Goal: Task Accomplishment & Management: Use online tool/utility

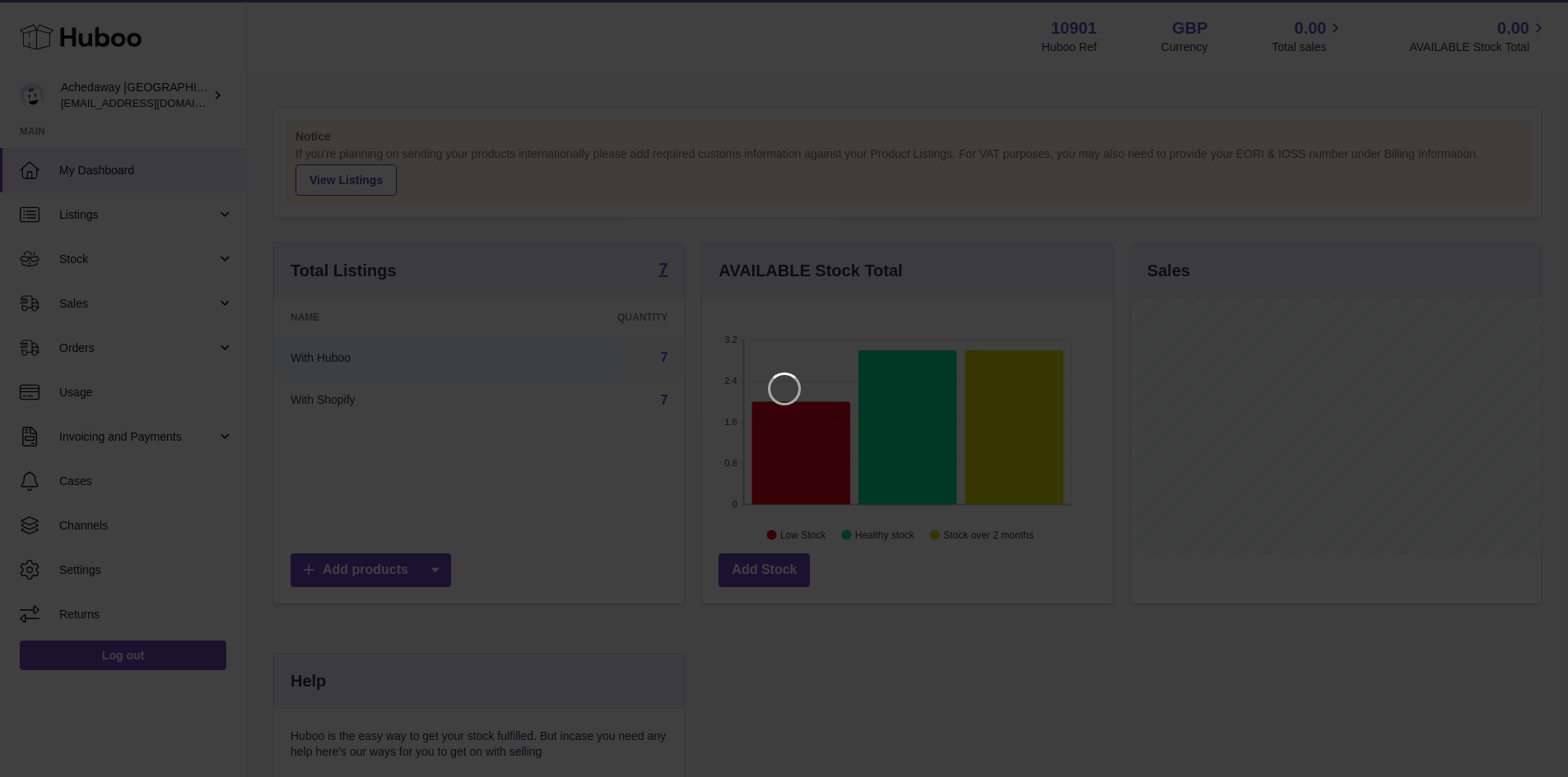
scroll to position [257, 415]
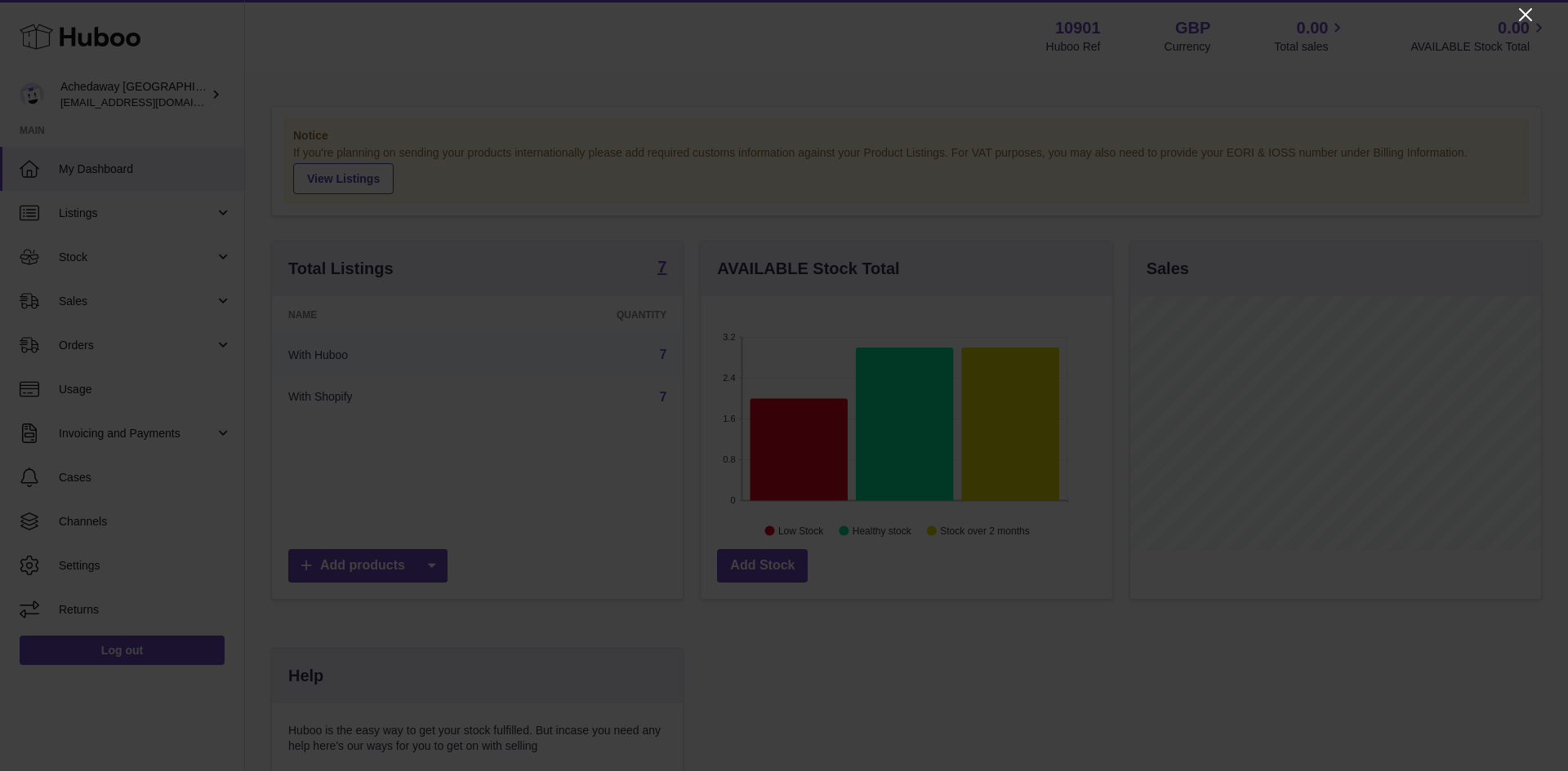
click at [1527, 10] on icon "Close" at bounding box center [1525, 15] width 20 height 20
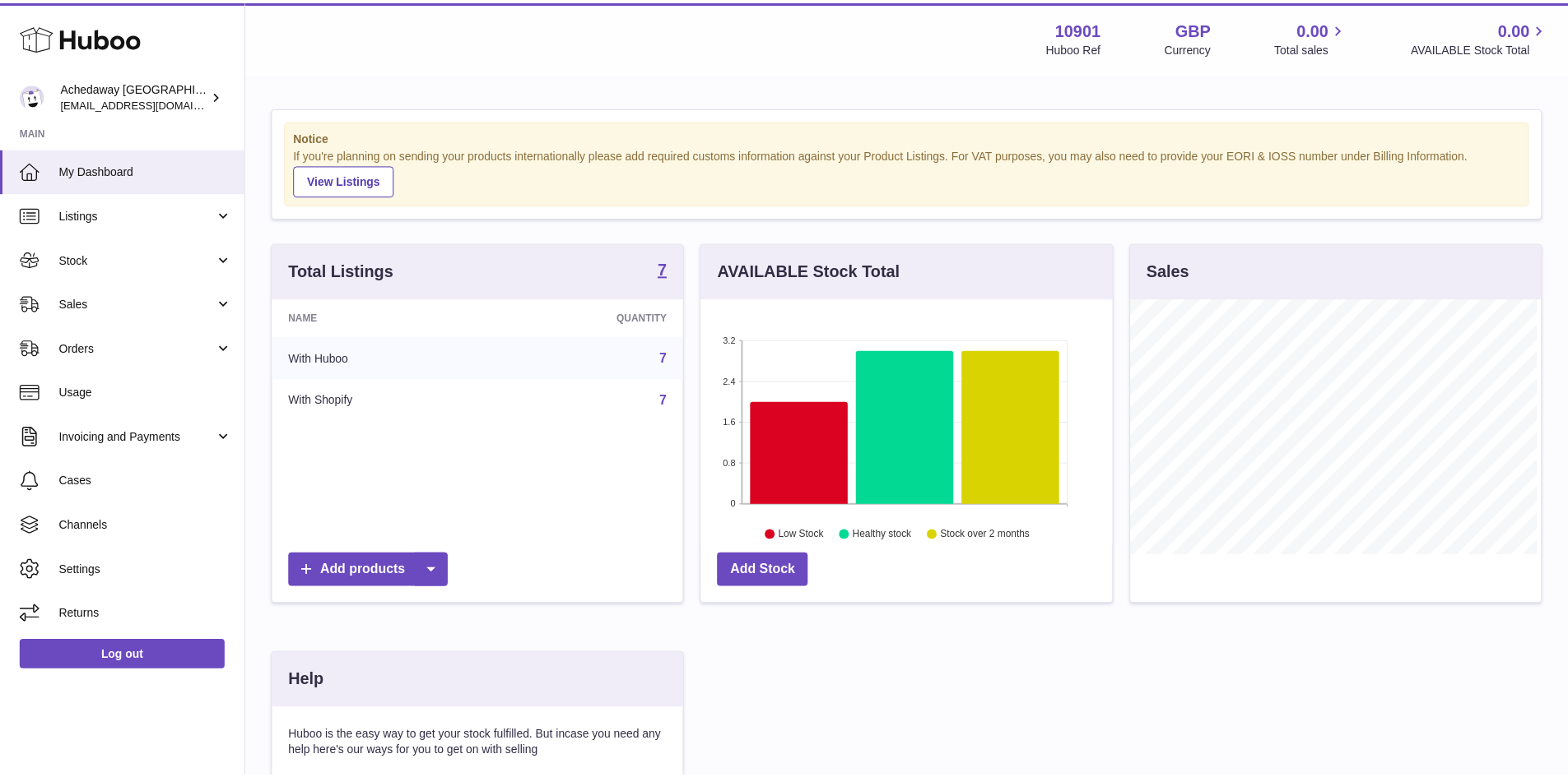
scroll to position [822263, 822524]
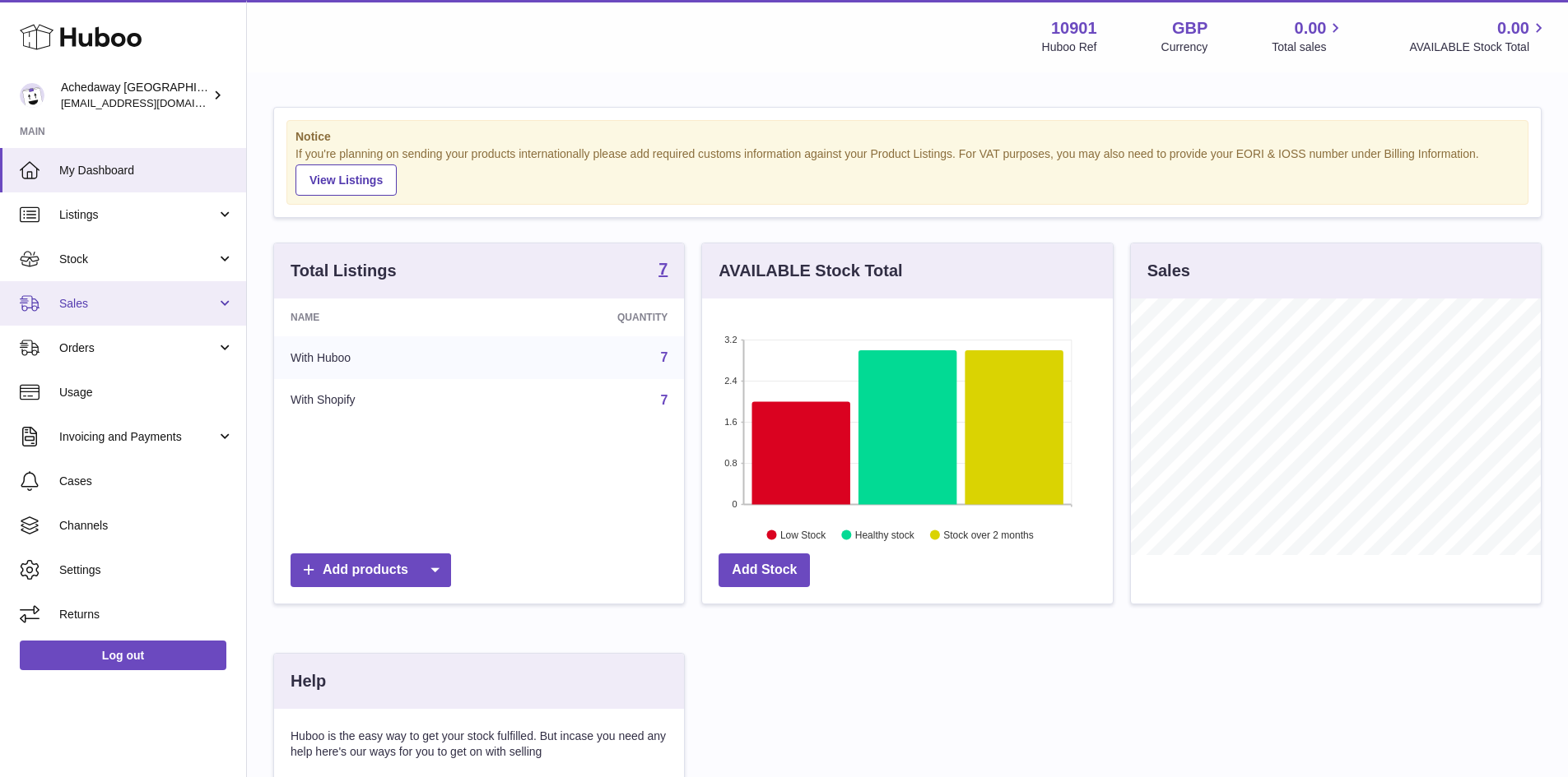
click at [174, 299] on span "Sales" at bounding box center [138, 304] width 157 height 16
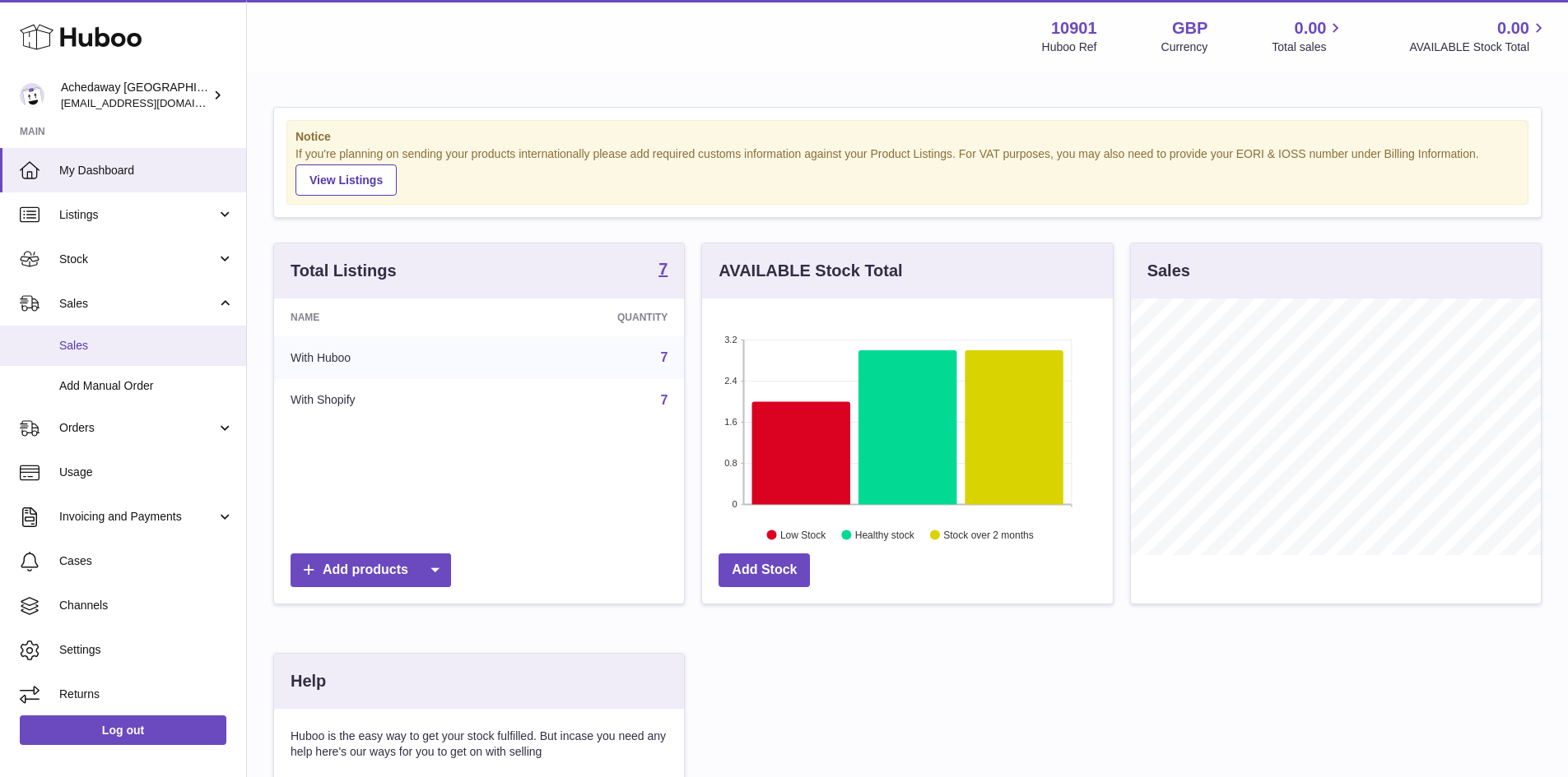
click at [180, 349] on span "Sales" at bounding box center [146, 345] width 174 height 16
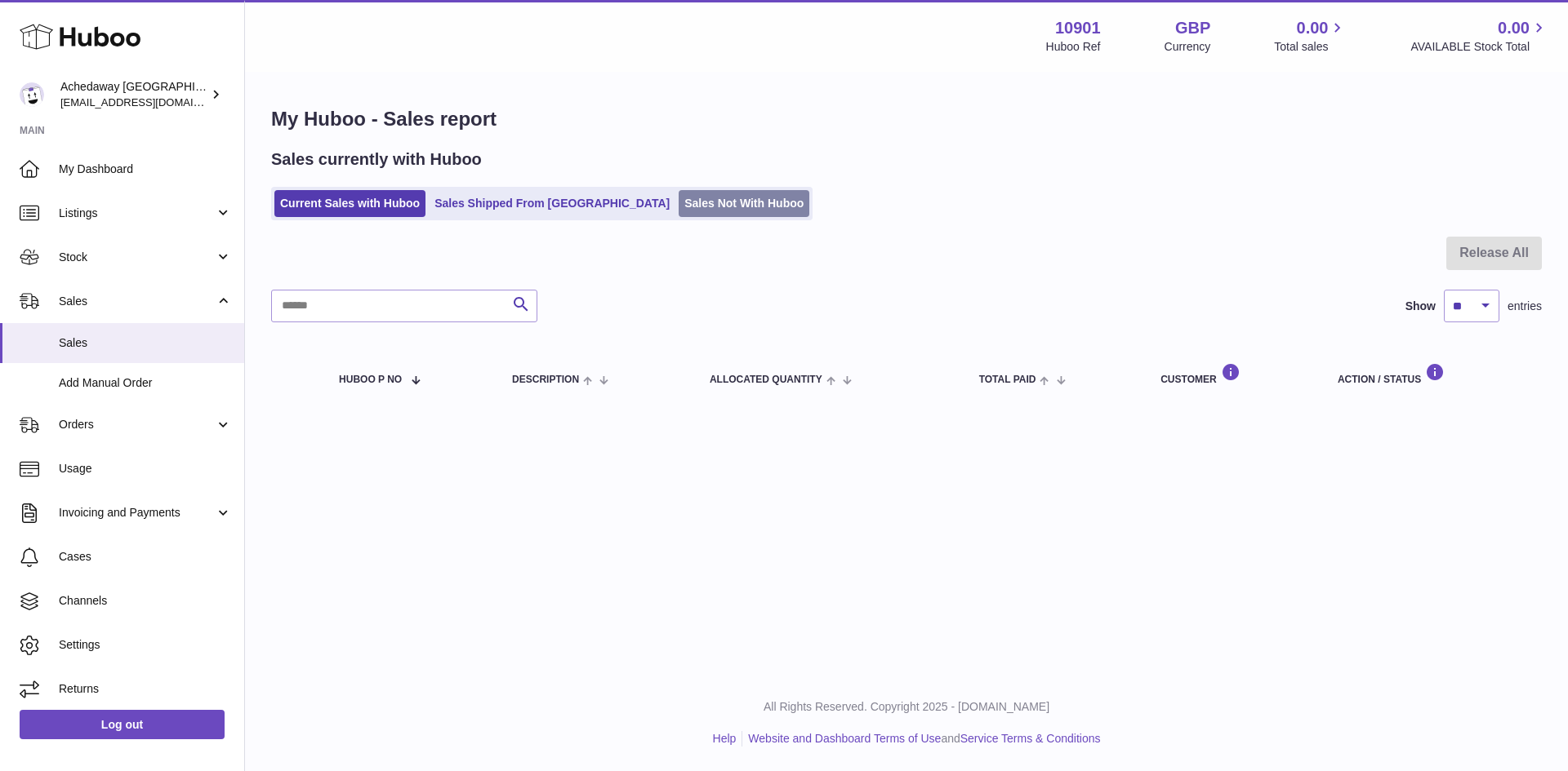
click at [679, 212] on link "Sales Not With Huboo" at bounding box center [743, 203] width 130 height 27
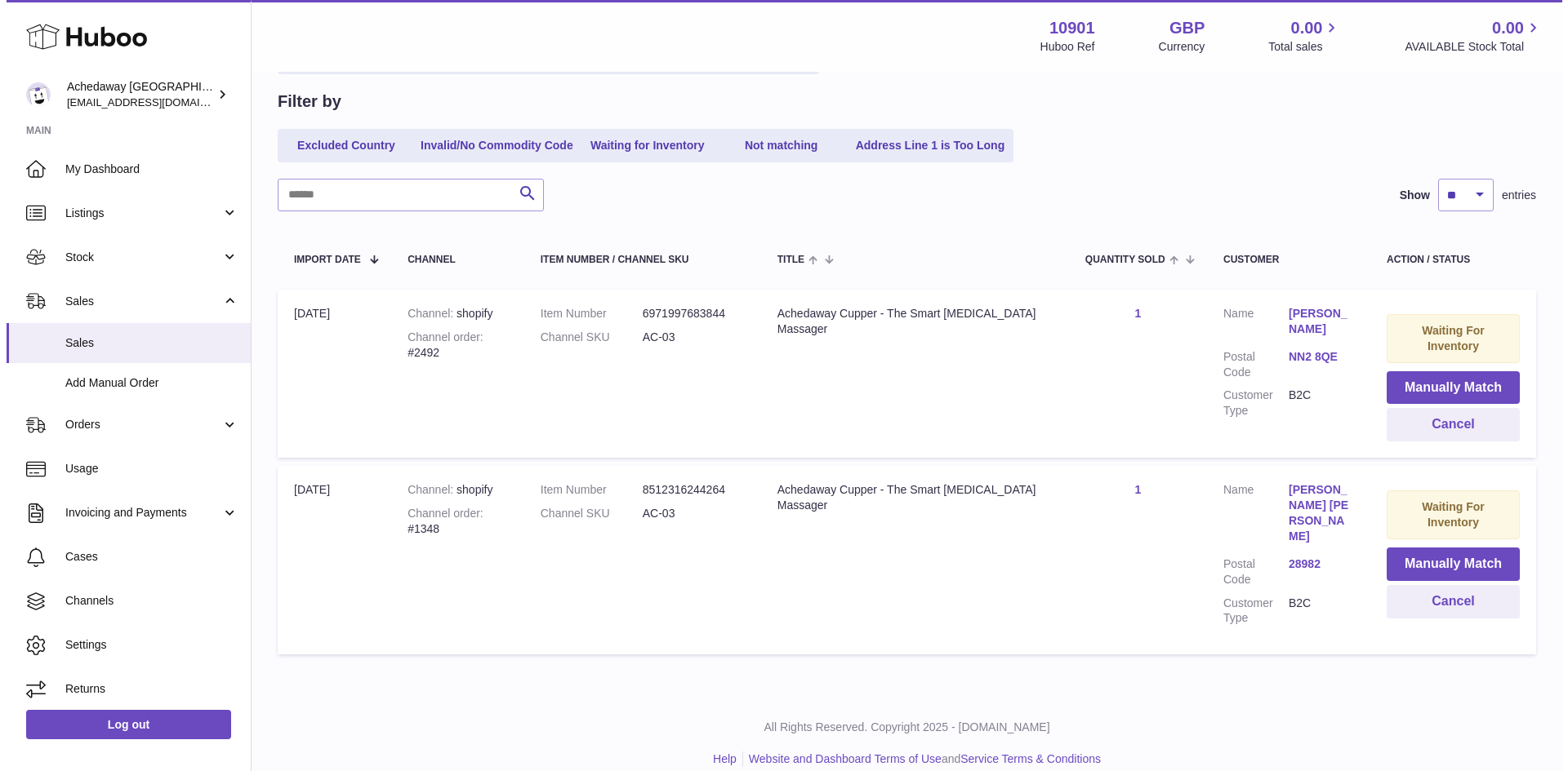
scroll to position [151, 0]
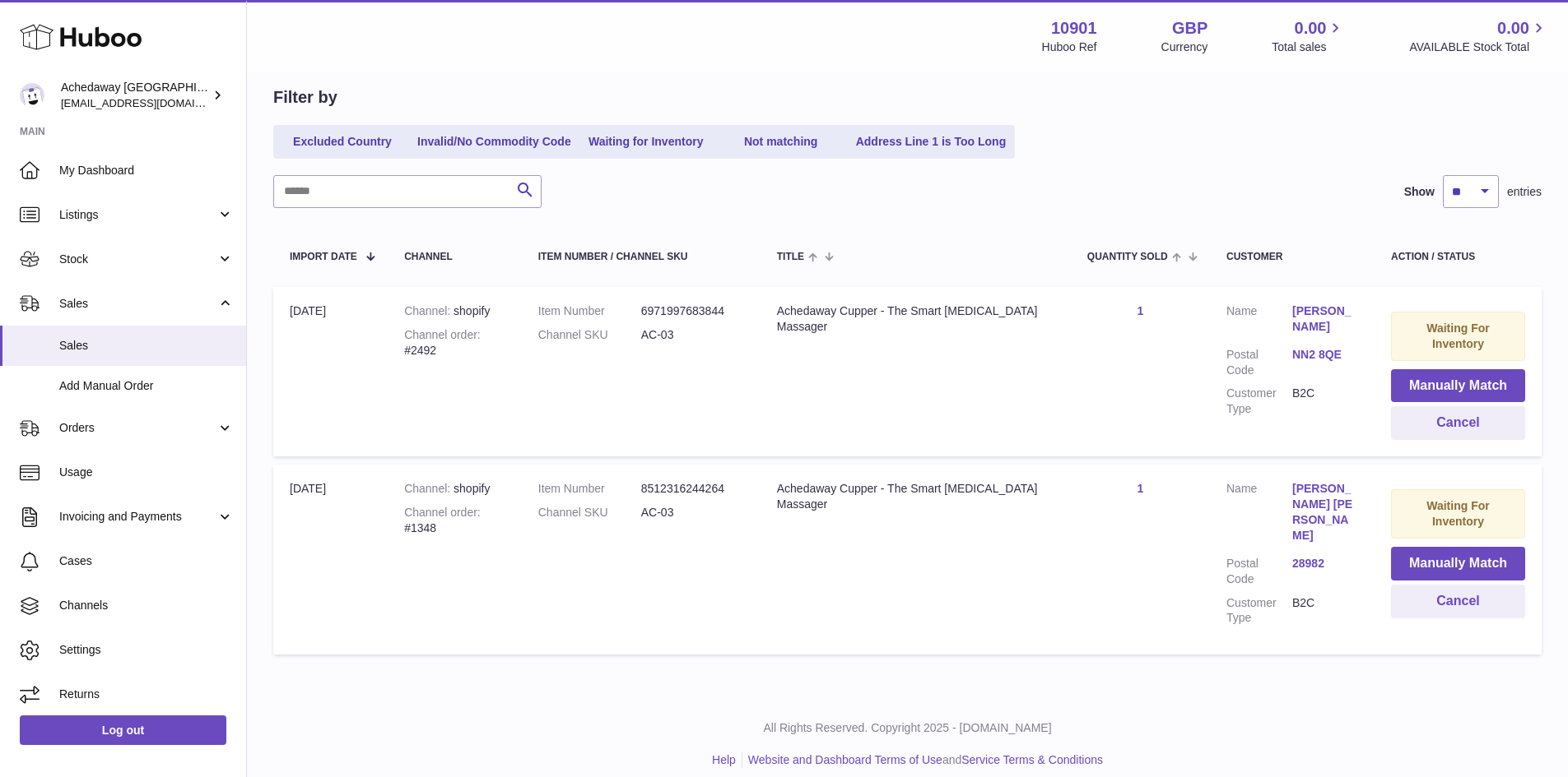
click at [1120, 679] on div "My Huboo - Sales Not With Huboo Sales Not With Huboo Current Sales with Huboo S…" at bounding box center [907, 308] width 1321 height 774
click at [1435, 381] on button "Manually Match" at bounding box center [1457, 386] width 134 height 34
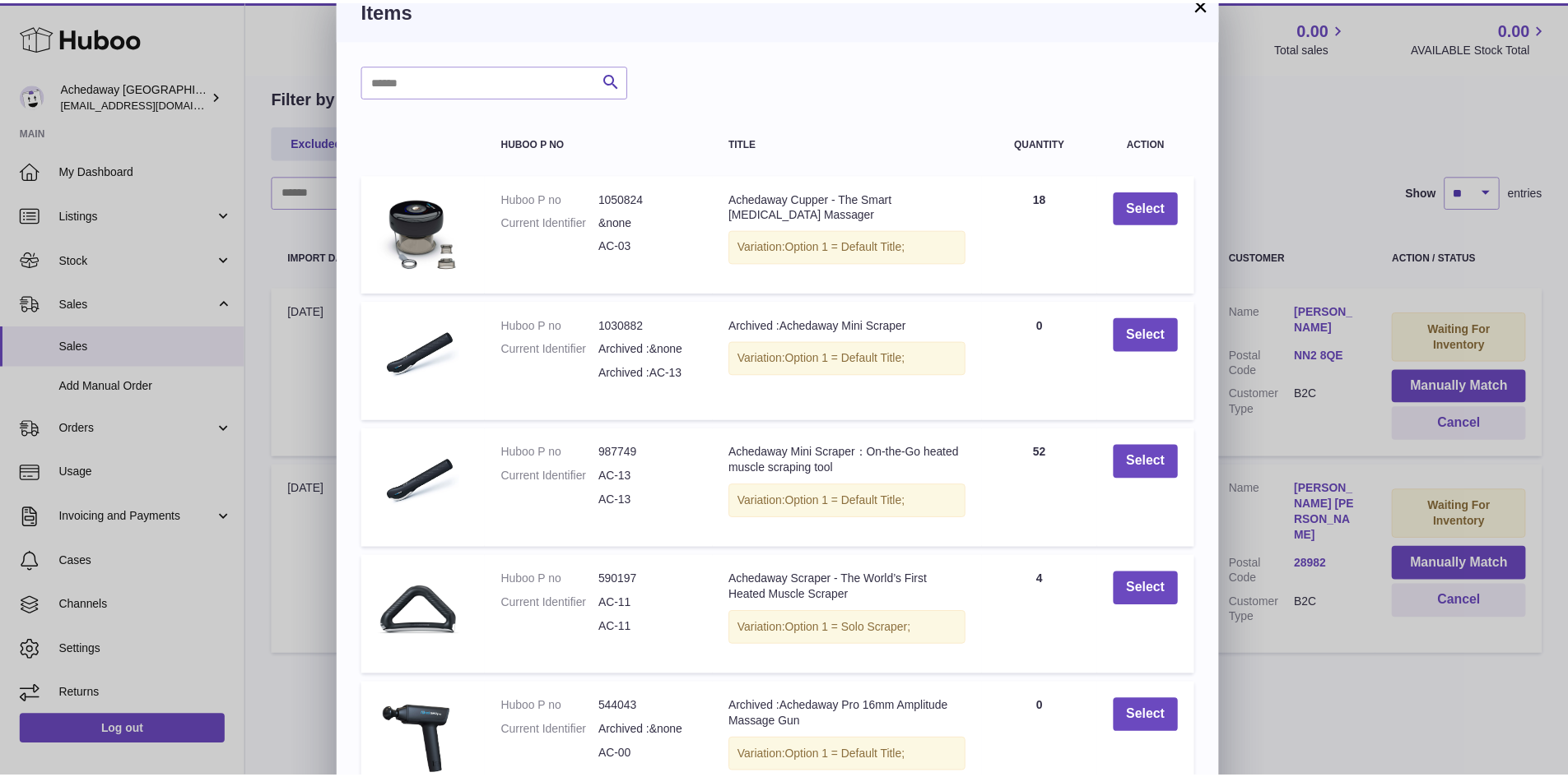
scroll to position [0, 0]
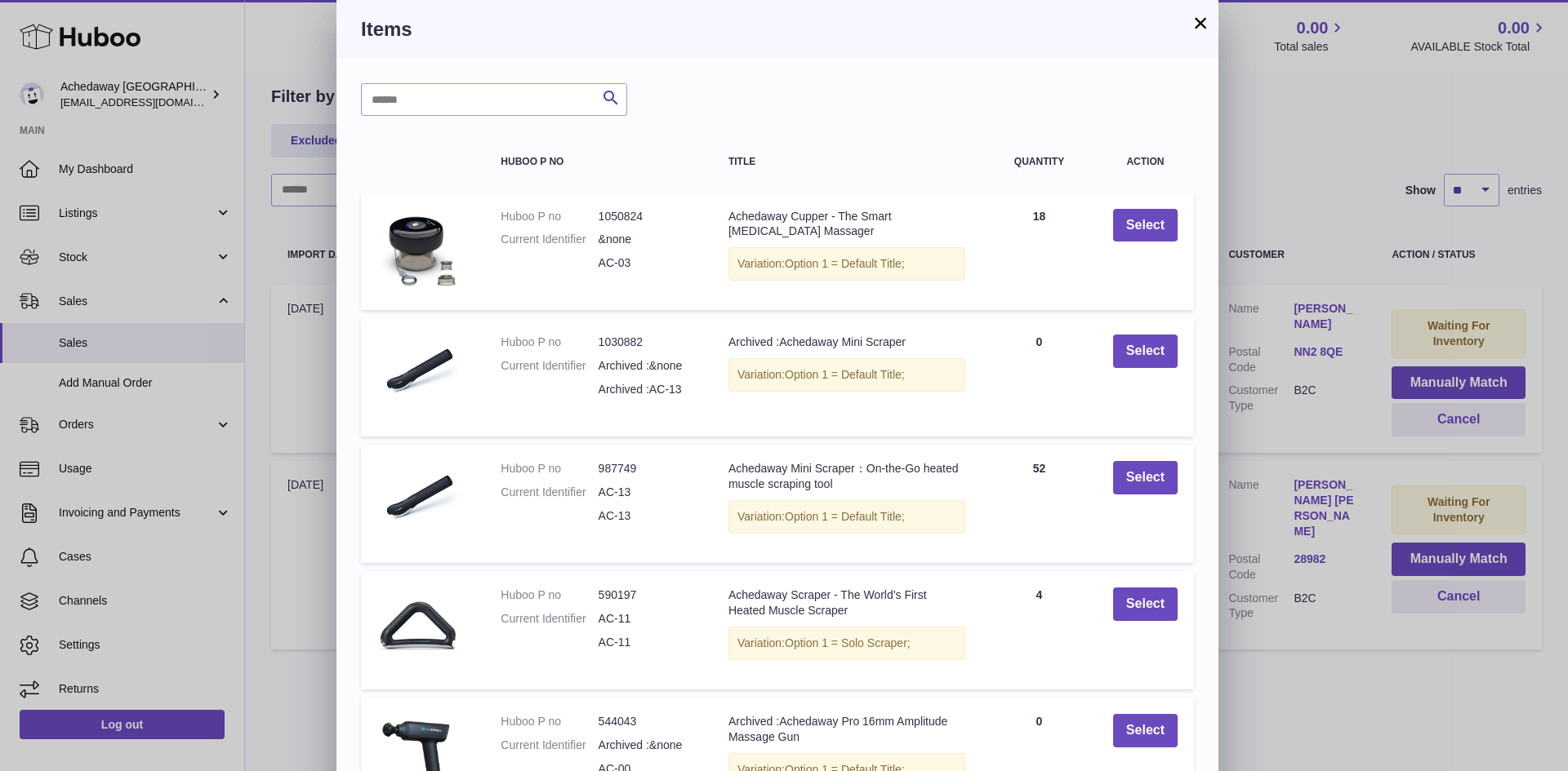
click at [1148, 207] on td "Select" at bounding box center [1145, 252] width 98 height 118
click at [1149, 218] on button "Select" at bounding box center [1145, 225] width 65 height 34
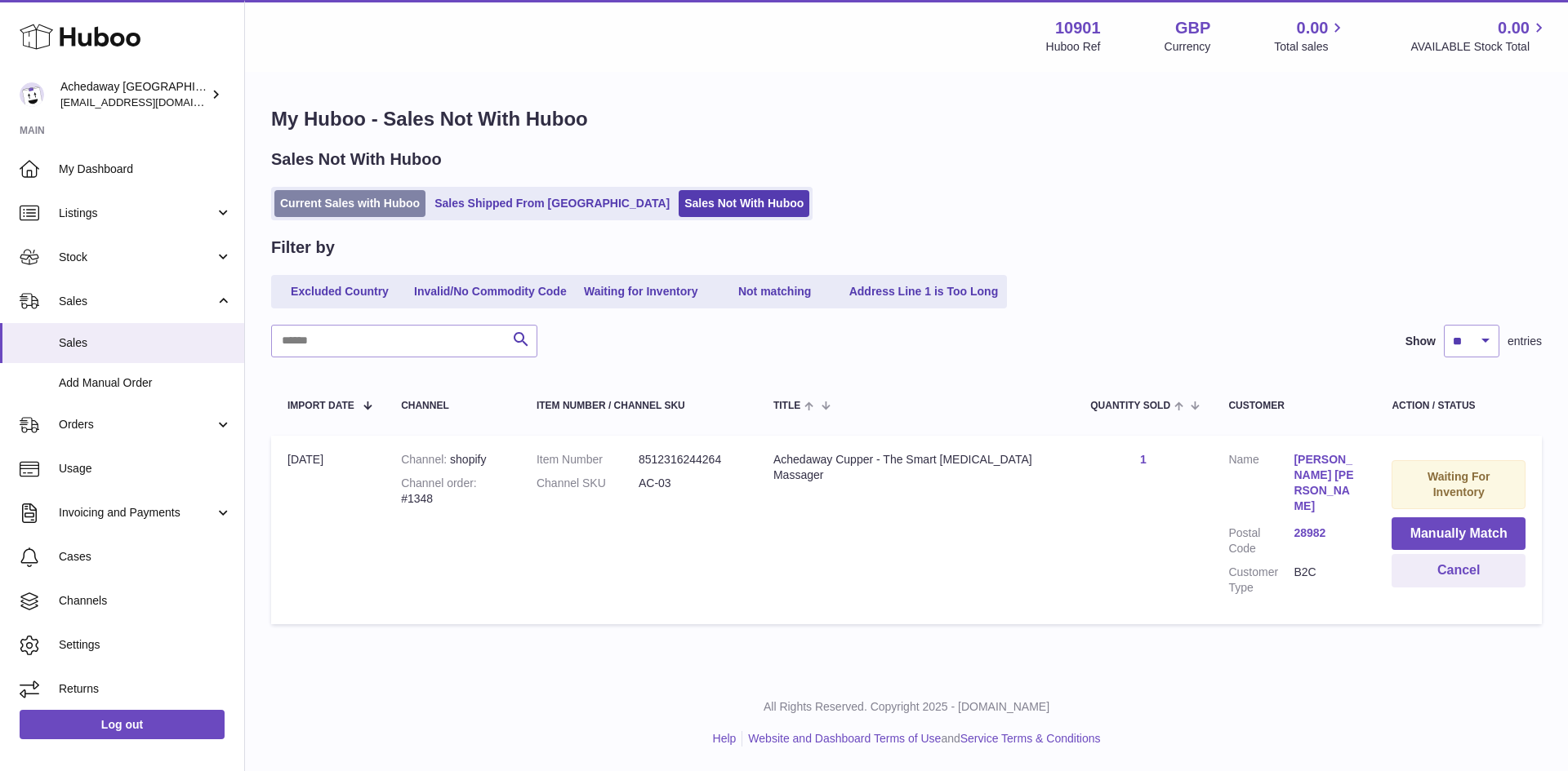
click at [384, 210] on link "Current Sales with Huboo" at bounding box center [350, 203] width 151 height 27
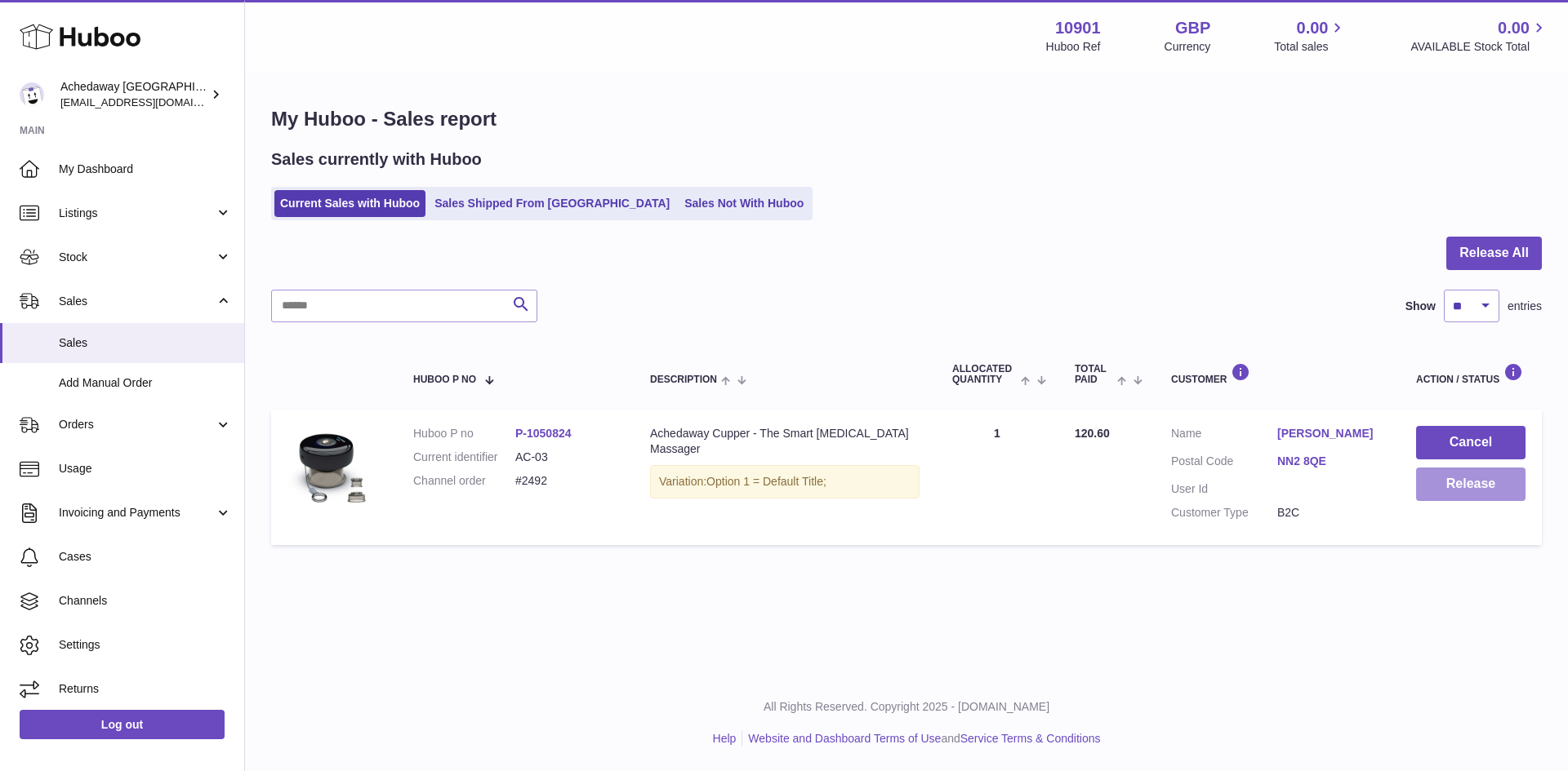
click at [1460, 483] on button "Release" at bounding box center [1470, 484] width 109 height 34
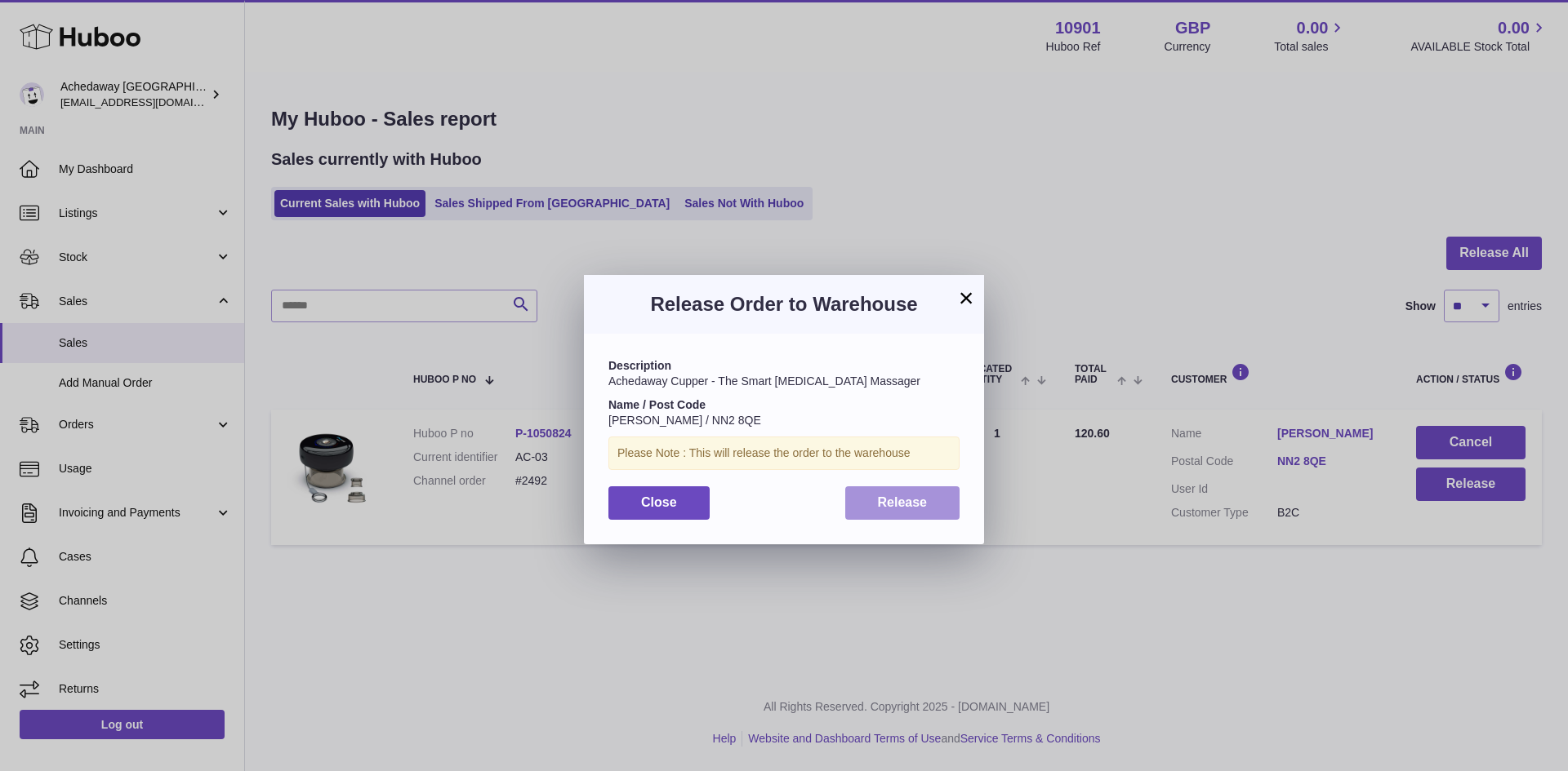
click at [931, 502] on button "Release" at bounding box center [902, 503] width 115 height 34
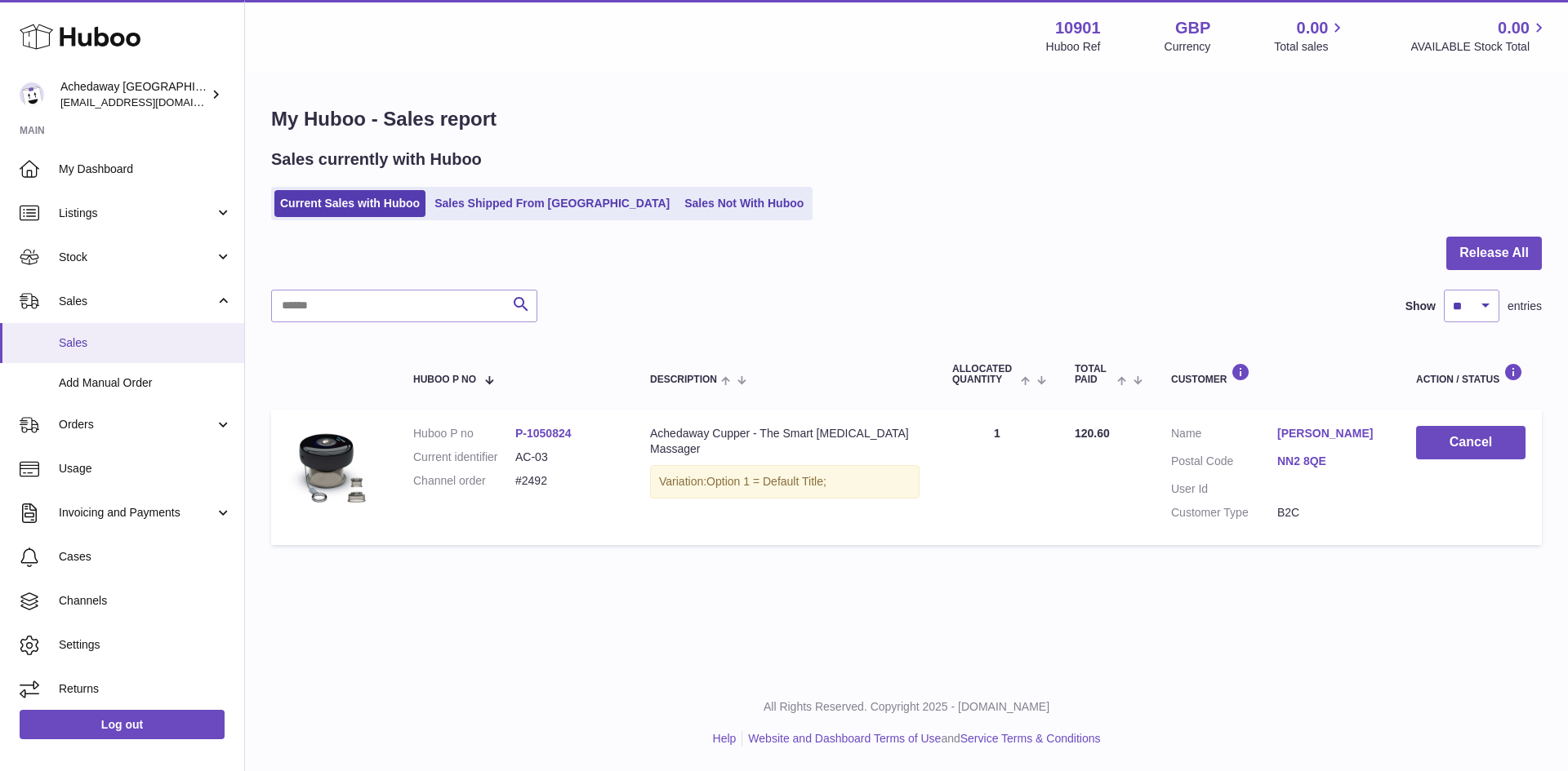
click at [175, 328] on link "Sales" at bounding box center [122, 342] width 244 height 40
